Goal: Task Accomplishment & Management: Manage account settings

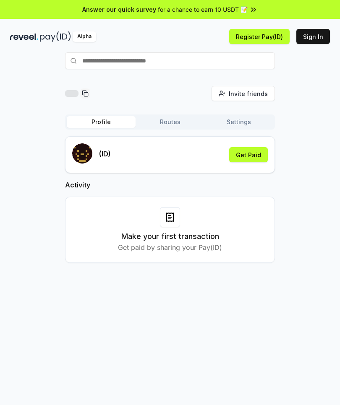
click at [245, 153] on button "Get Paid" at bounding box center [248, 154] width 39 height 15
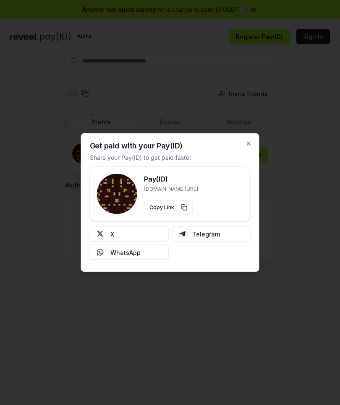
click at [130, 237] on button "X" at bounding box center [129, 234] width 79 height 15
click at [129, 232] on button "X" at bounding box center [129, 234] width 79 height 15
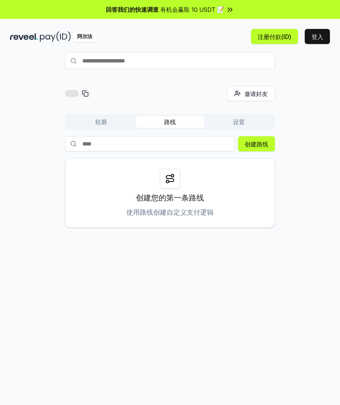
click at [96, 125] on button "轮廓" at bounding box center [101, 122] width 69 height 12
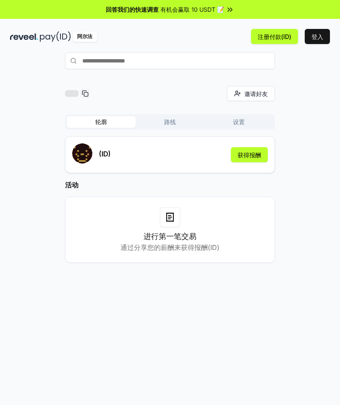
click at [248, 149] on button "获得报酬" at bounding box center [249, 154] width 37 height 15
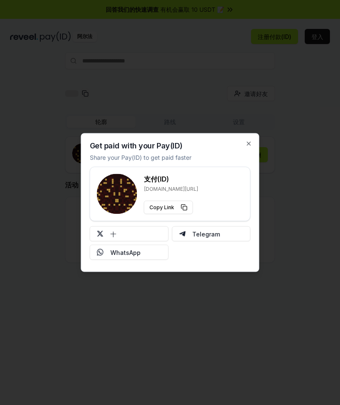
click at [118, 232] on button "十" at bounding box center [129, 234] width 79 height 15
